Goal: Check status: Check status

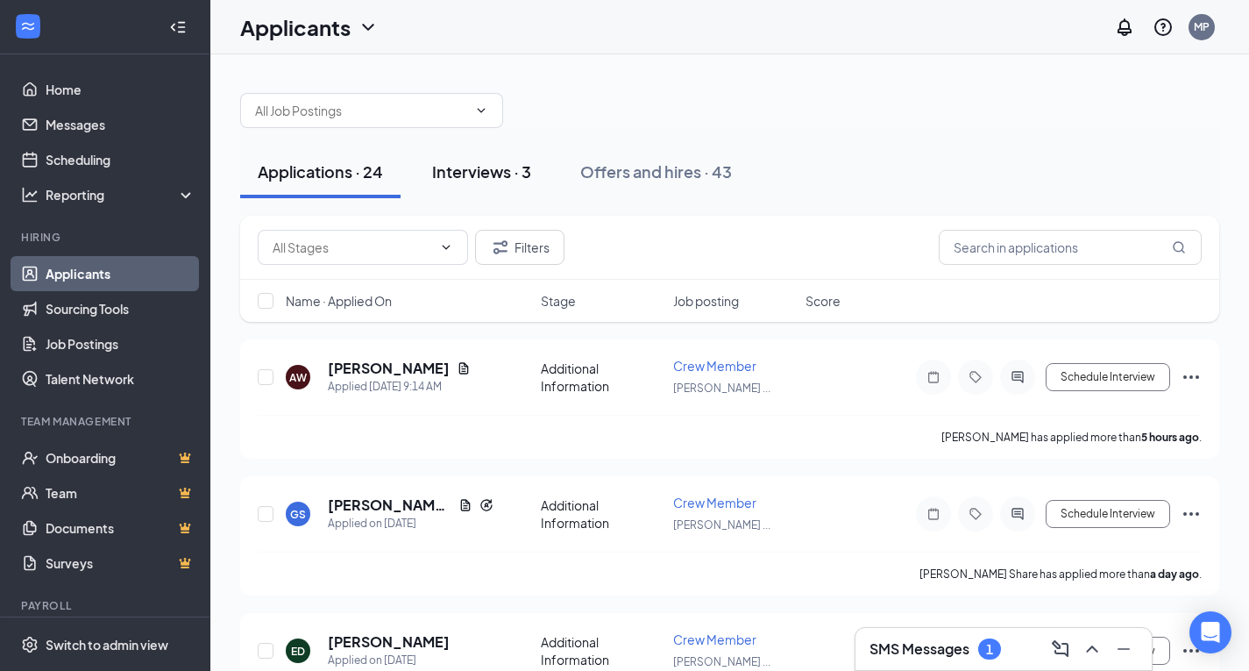
click at [486, 167] on div "Interviews · 3" at bounding box center [481, 171] width 99 height 22
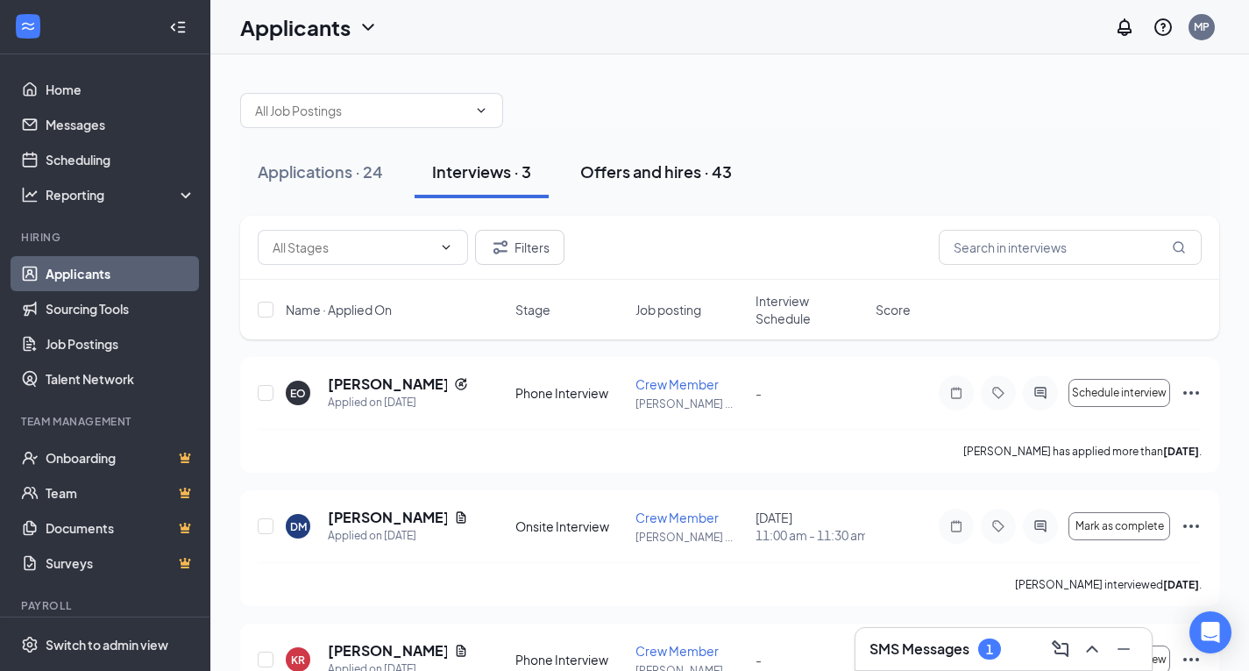
click at [711, 165] on div "Offers and hires · 43" at bounding box center [656, 171] width 152 height 22
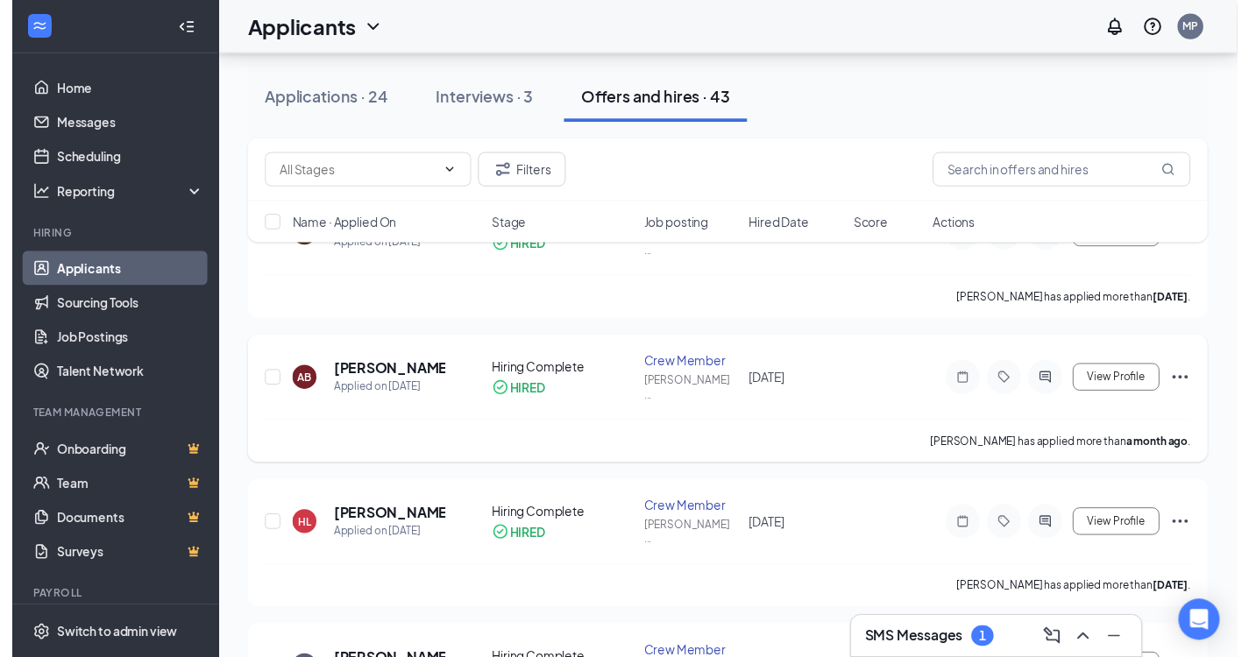
scroll to position [169, 0]
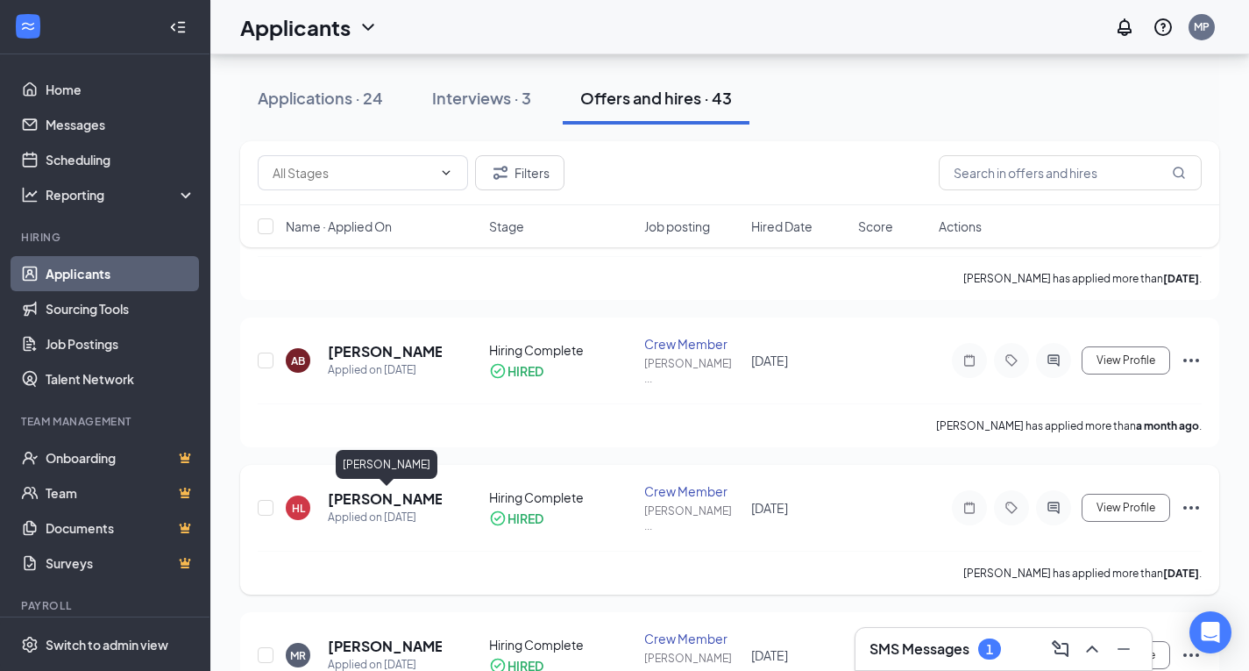
click at [383, 494] on h5 "[PERSON_NAME]" at bounding box center [385, 498] width 114 height 19
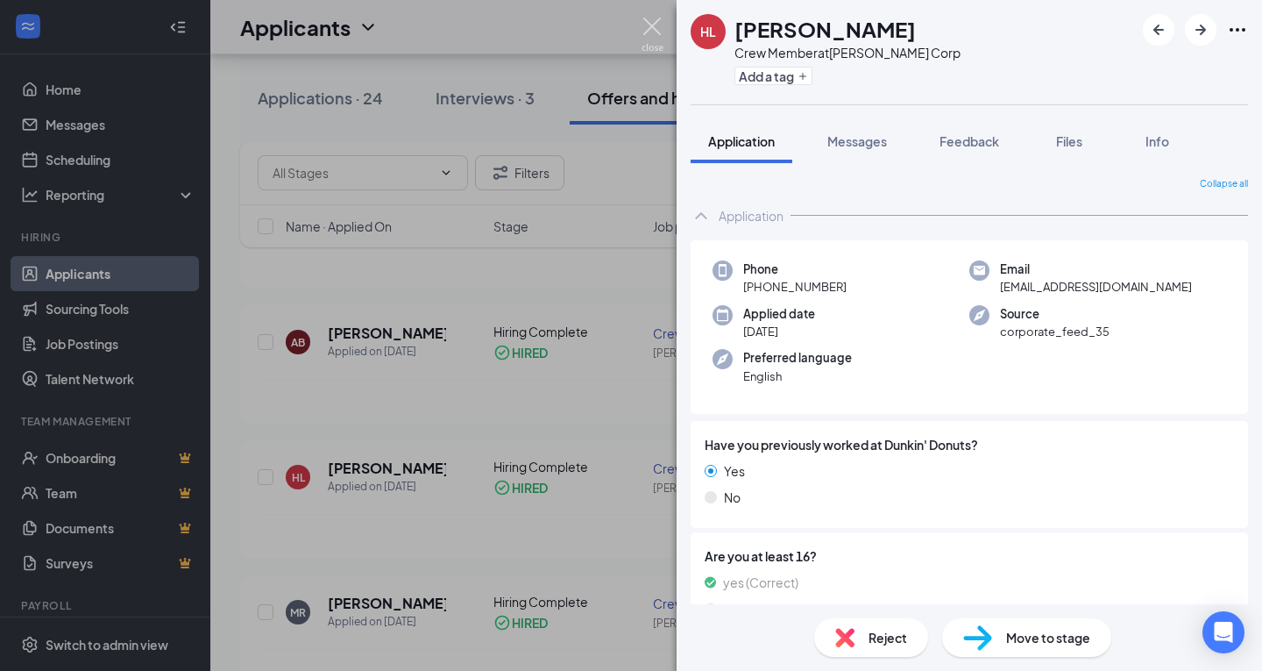
click at [659, 31] on img at bounding box center [653, 35] width 22 height 34
